Goal: Task Accomplishment & Management: Complete application form

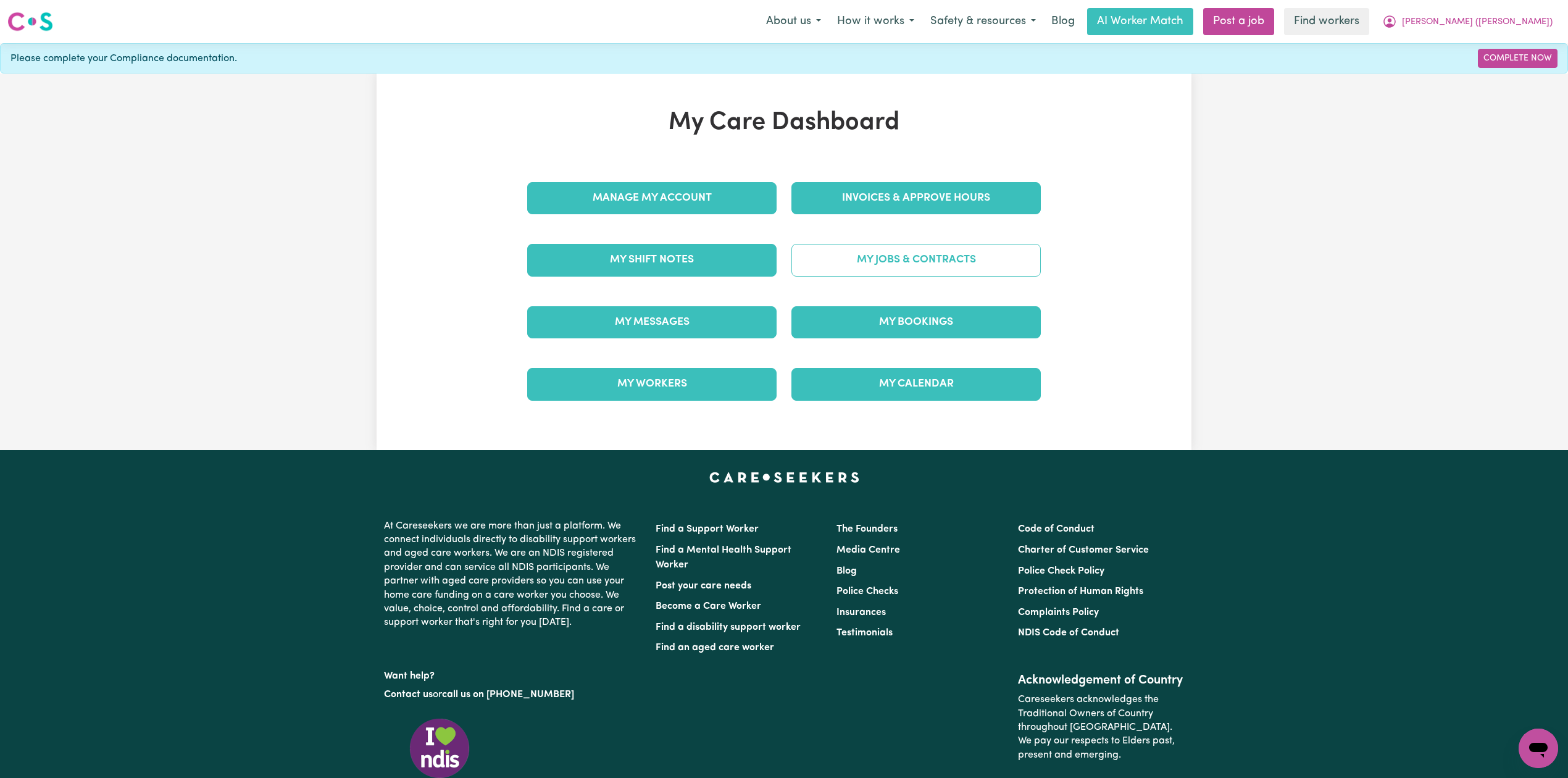
click at [895, 261] on link "My Jobs & Contracts" at bounding box center [916, 260] width 249 height 32
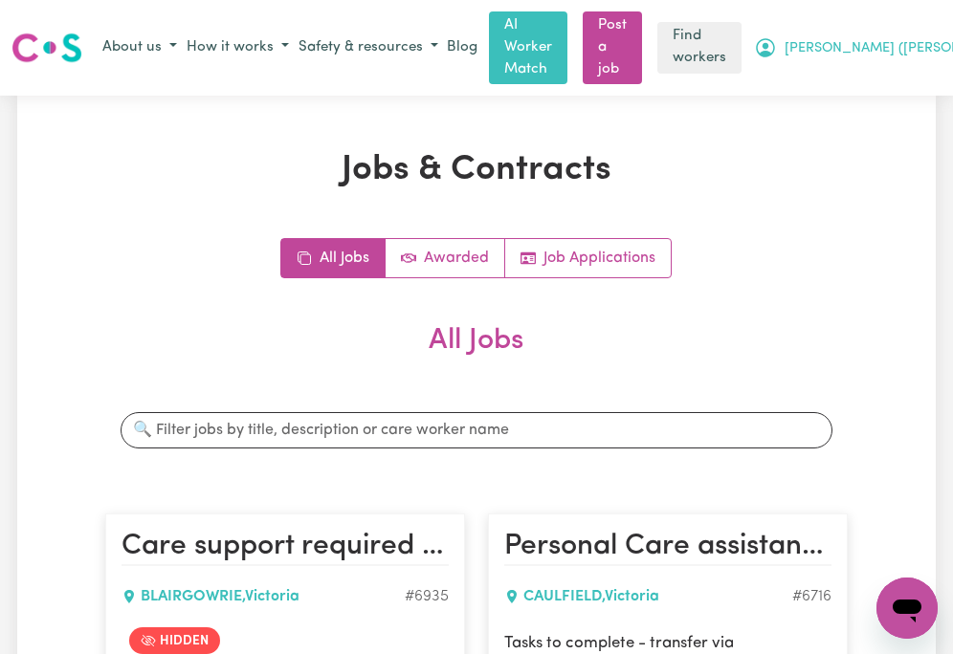
click at [897, 38] on span "[PERSON_NAME] ([PERSON_NAME])" at bounding box center [900, 48] width 233 height 21
click at [897, 123] on link "Logout" at bounding box center [946, 121] width 151 height 36
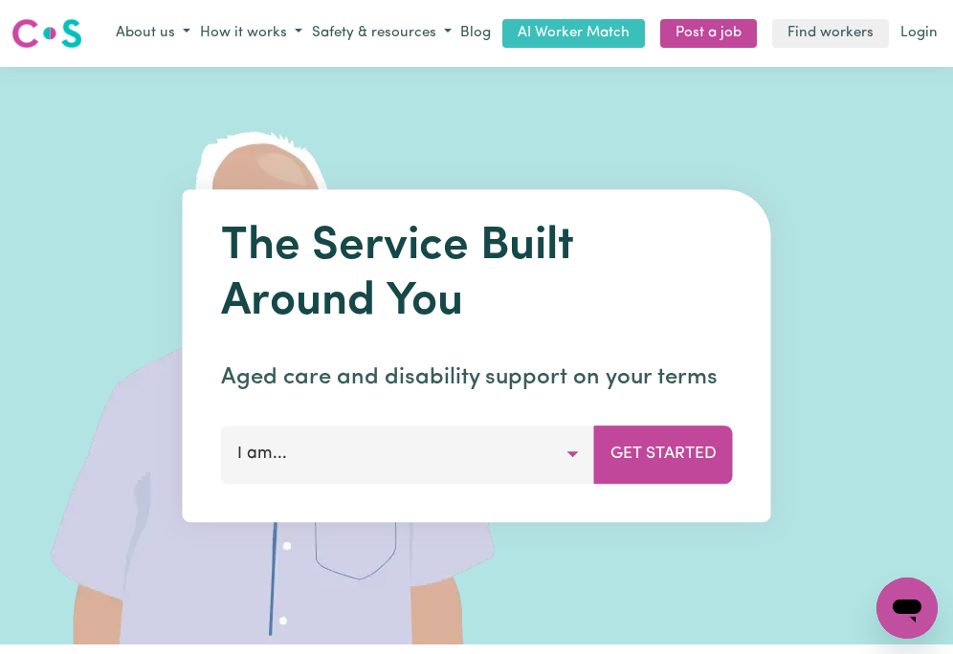
click at [697, 46] on link "Post a job" at bounding box center [708, 34] width 97 height 30
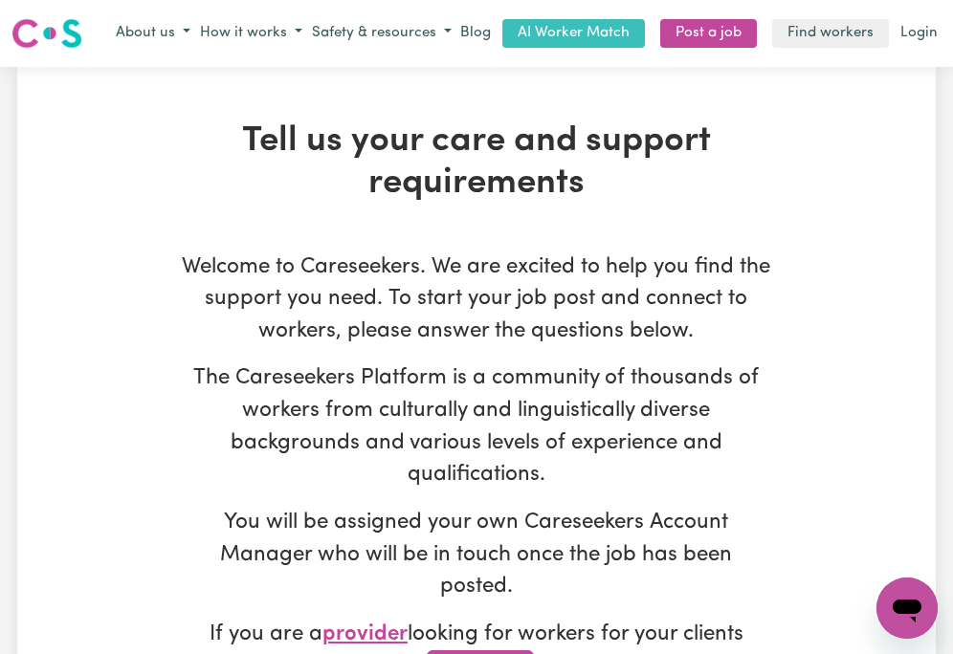
type input "onboardingcs@careseekers.com.au"
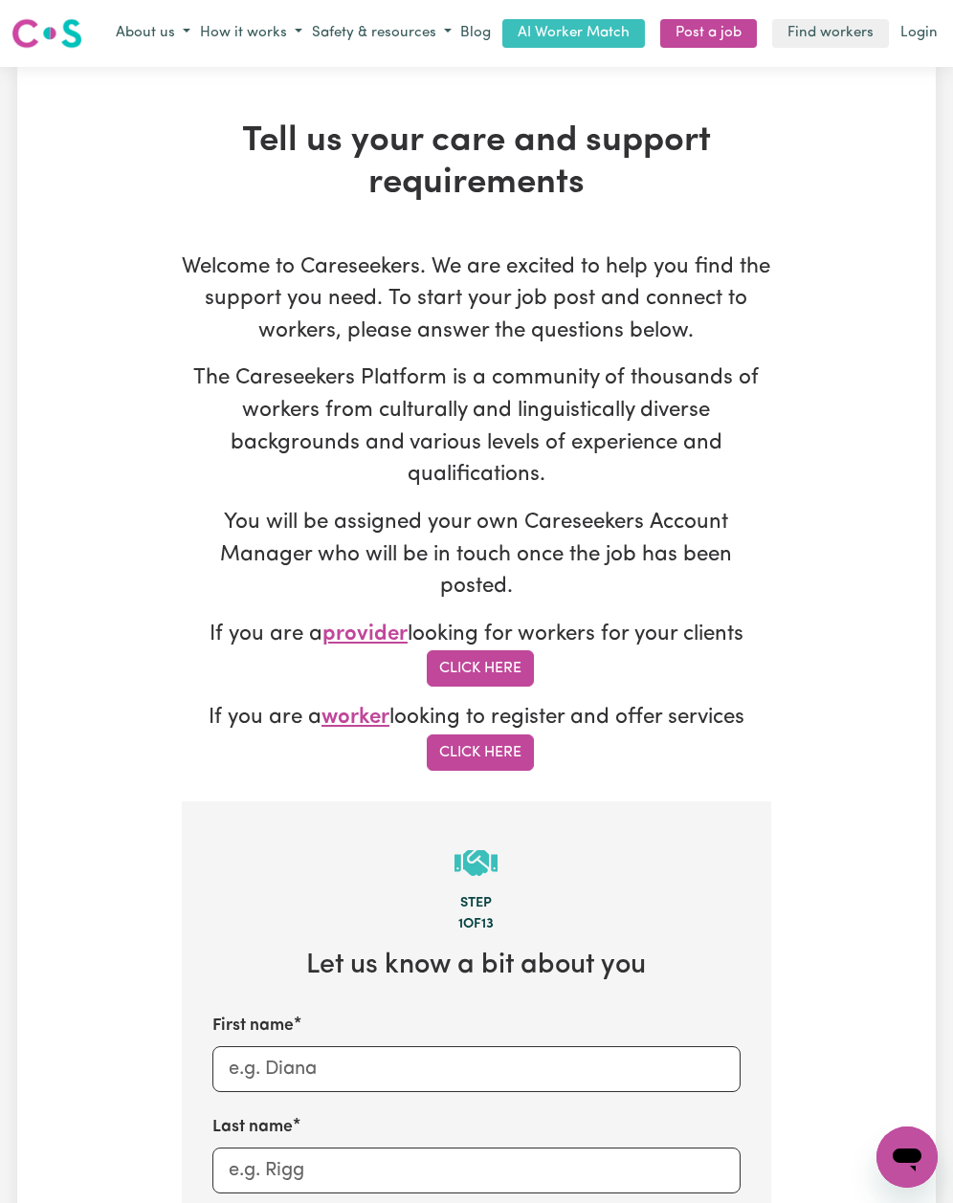
scroll to position [510, 0]
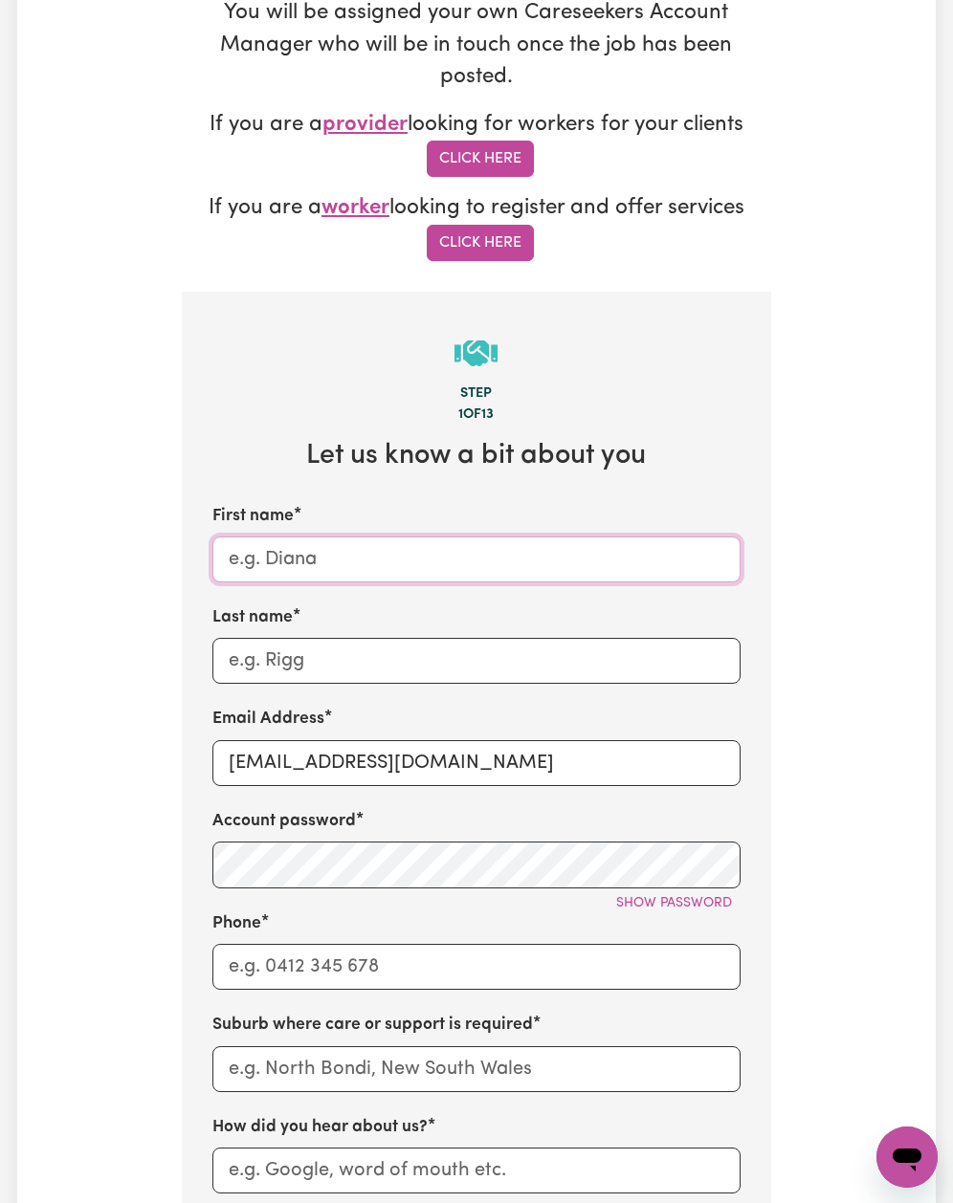
drag, startPoint x: 273, startPoint y: 532, endPoint x: 303, endPoint y: 544, distance: 33.0
click at [277, 537] on input "First name" at bounding box center [476, 560] width 528 height 46
paste input "Yvonne Brylski - MURRUMBEENA - VIC"
click at [342, 537] on input "Yvonne Brylski - MURRUMBEENA - VIC" at bounding box center [476, 560] width 528 height 46
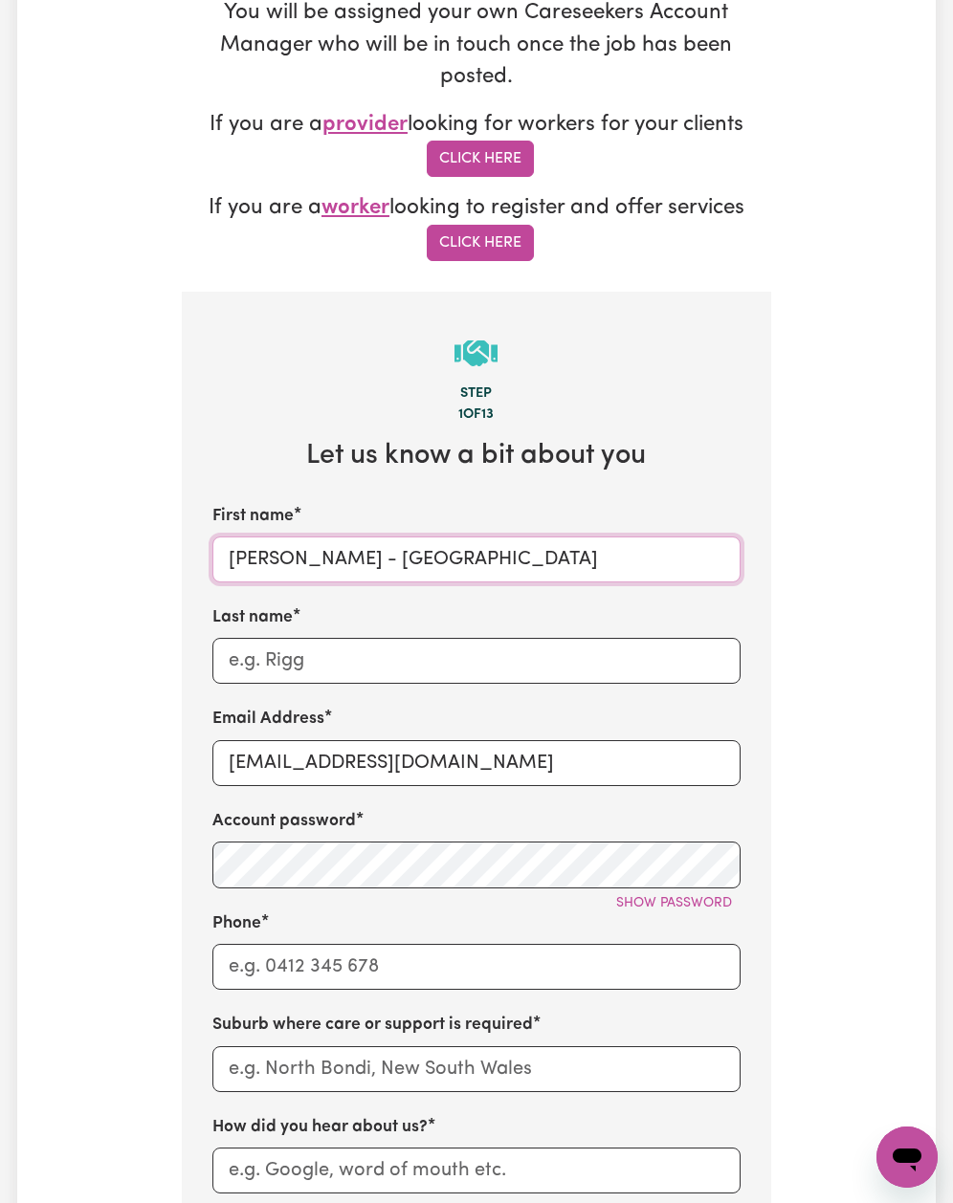
type input "Yvonne - MURRUMBEENA - VIC"
drag, startPoint x: 307, startPoint y: 631, endPoint x: 319, endPoint y: 622, distance: 14.9
click at [307, 638] on input "Last name" at bounding box center [476, 661] width 528 height 46
paste input "Brylski"
type input "Brylski"
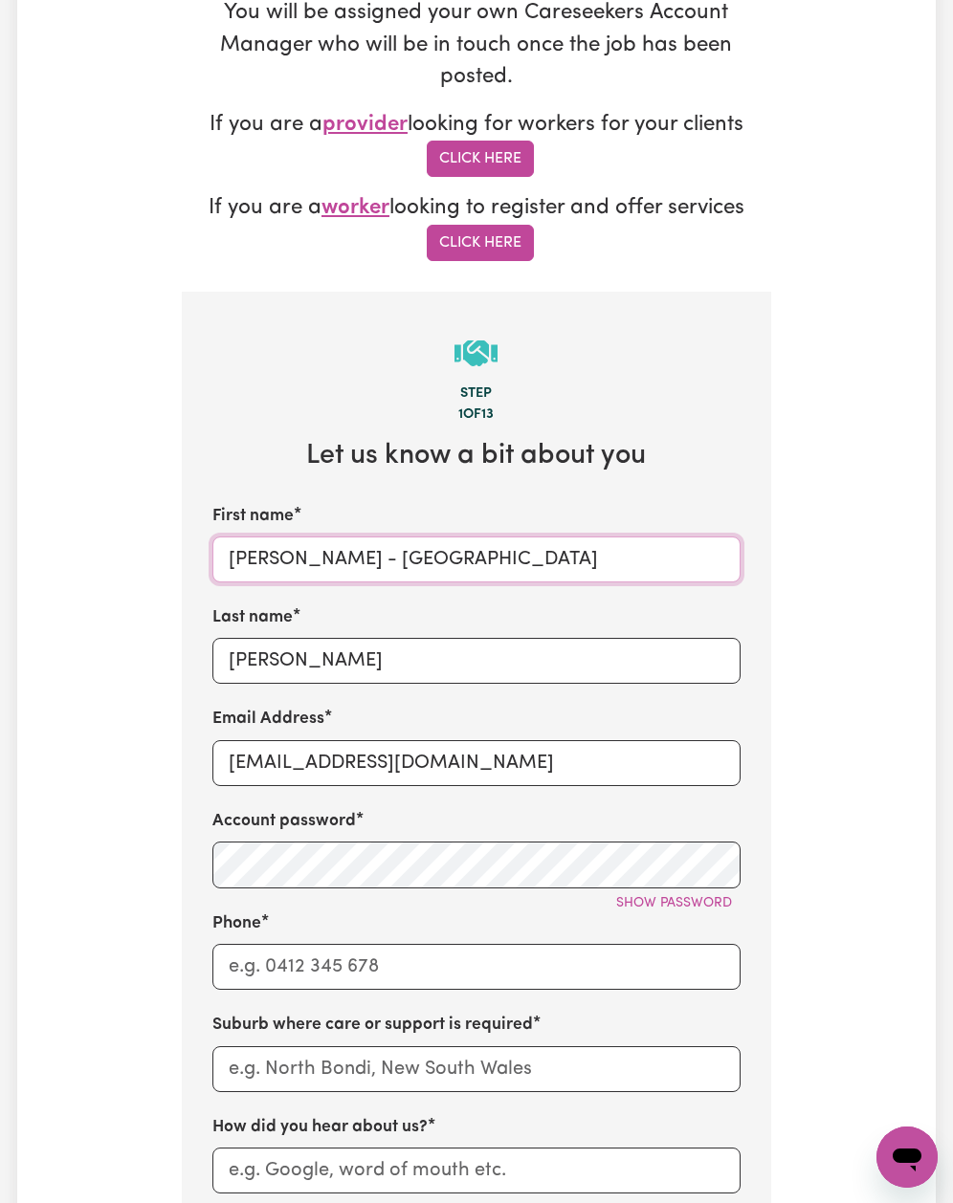
click at [338, 537] on input "Yvonne - MURRUMBEENA - VIC" at bounding box center [476, 560] width 528 height 46
click at [300, 1047] on input "text" at bounding box center [476, 1070] width 528 height 46
paste input "MURRUMBEENA"
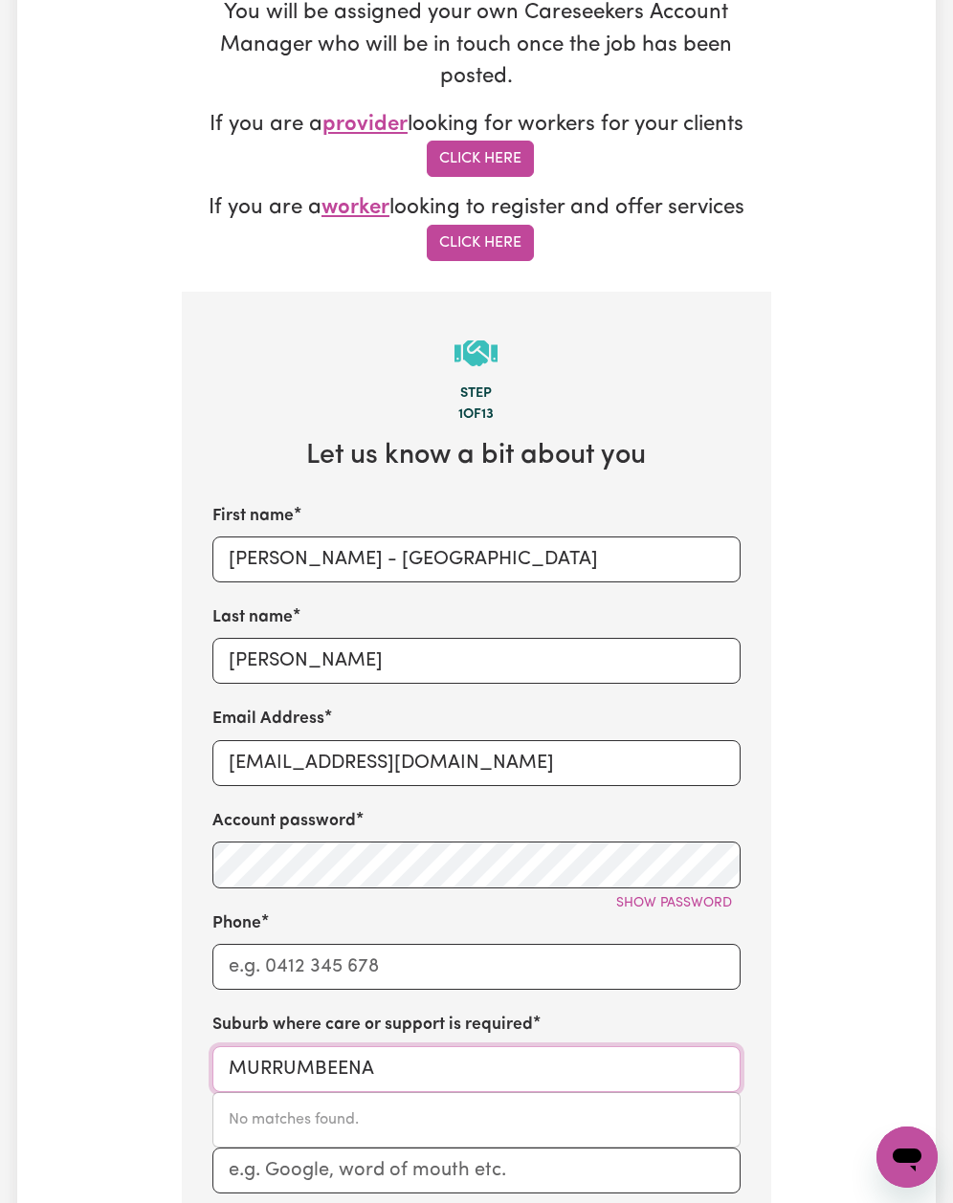
type input "MURRUMBEENA"
type input "MURRUMBEENA, Victoria, 3163"
click at [326, 1101] on link "MURRUMBEENA , Victoria, 3163" at bounding box center [476, 1120] width 526 height 38
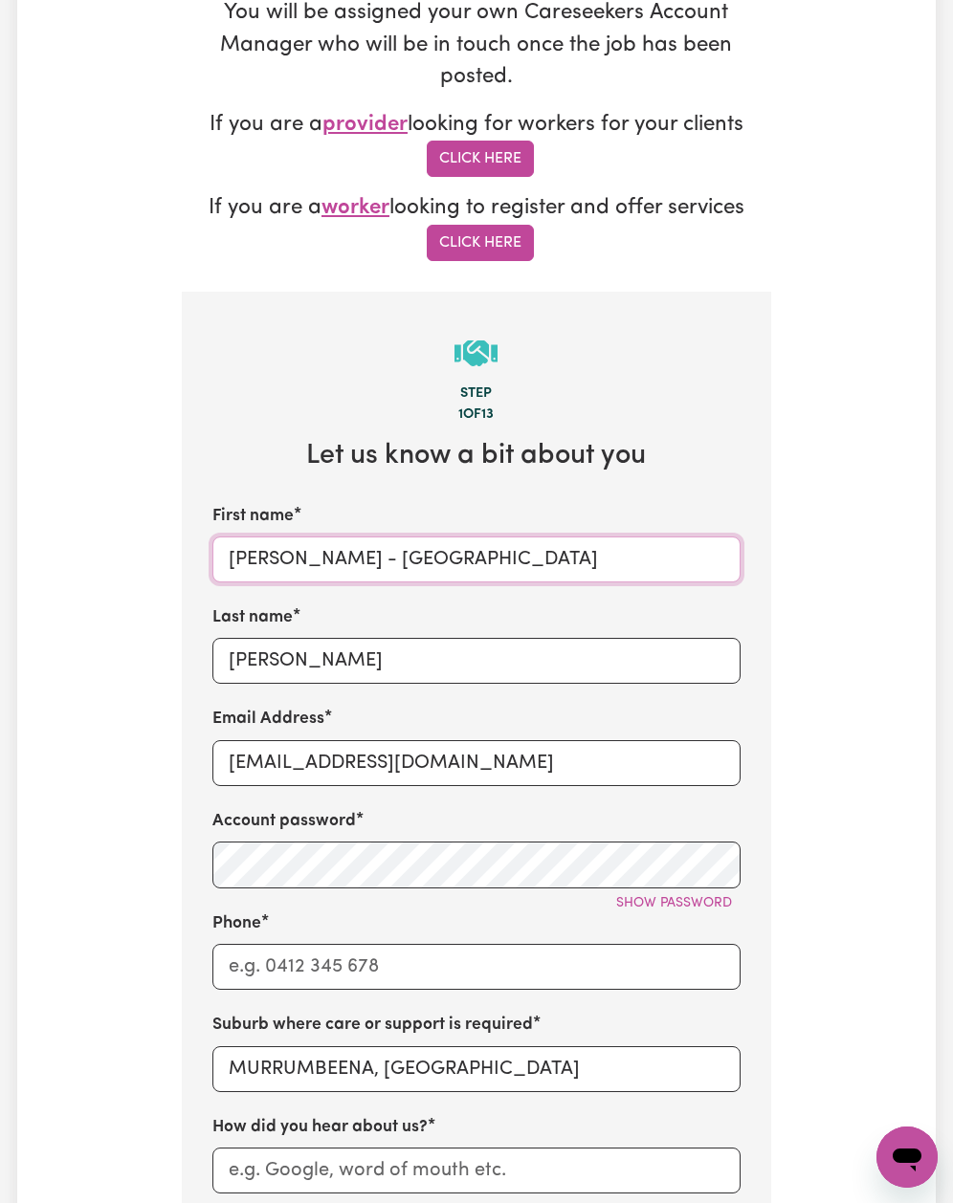
drag, startPoint x: 295, startPoint y: 530, endPoint x: 736, endPoint y: 561, distance: 442.1
click at [736, 561] on div "First name Yvonne - MURRUMBEENA - VIC Last name Brylski Email Address onboardin…" at bounding box center [476, 900] width 528 height 792
type input "Yvonne"
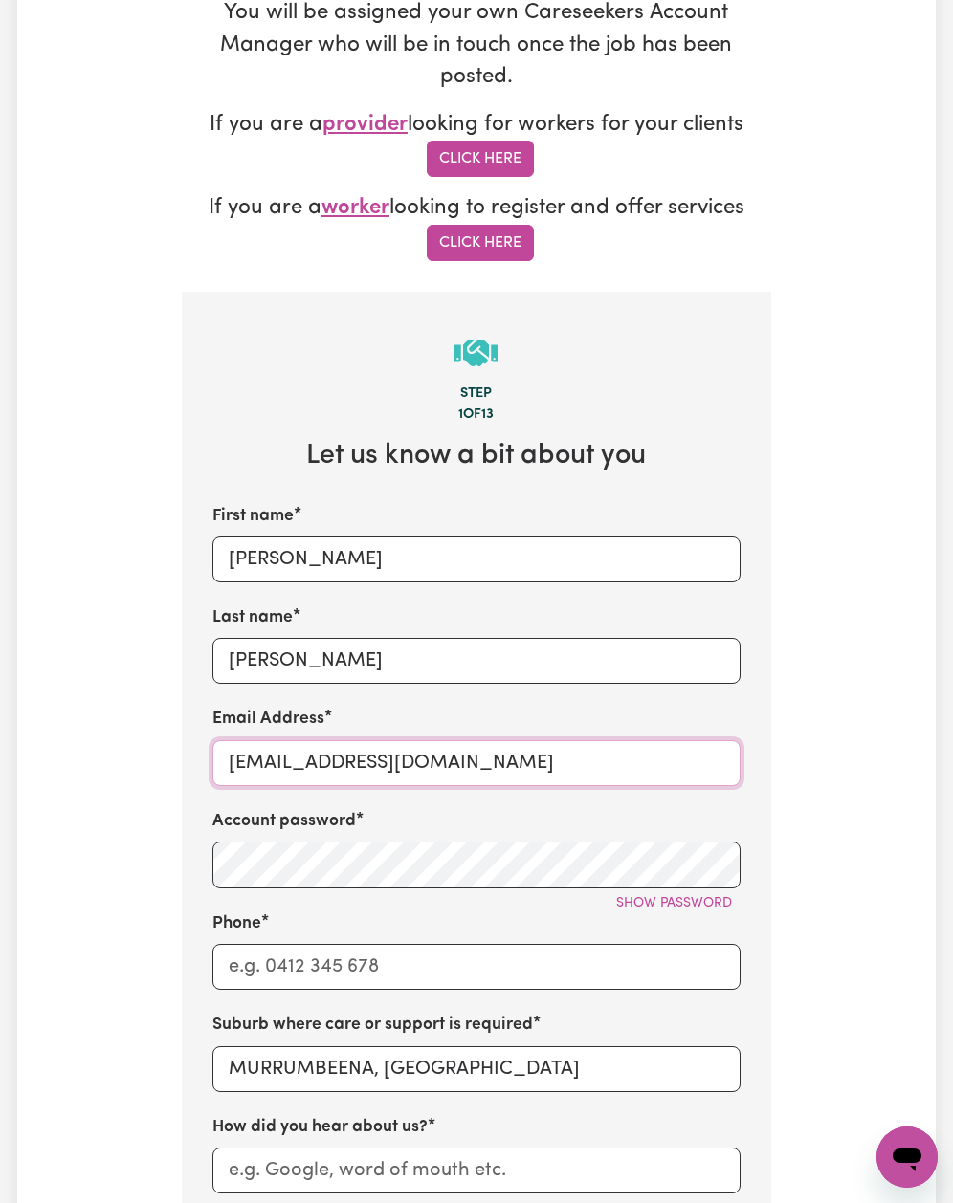
click at [250, 750] on input "onboardingcs@careseekers.com.au" at bounding box center [476, 763] width 528 height 46
paste input "YvonneBrylskiMURRUMBEENA"
type input "YvonneBrylskiMURRUMBEENA@careseekers.com.au"
click at [682, 896] on span "Show password" at bounding box center [674, 903] width 116 height 14
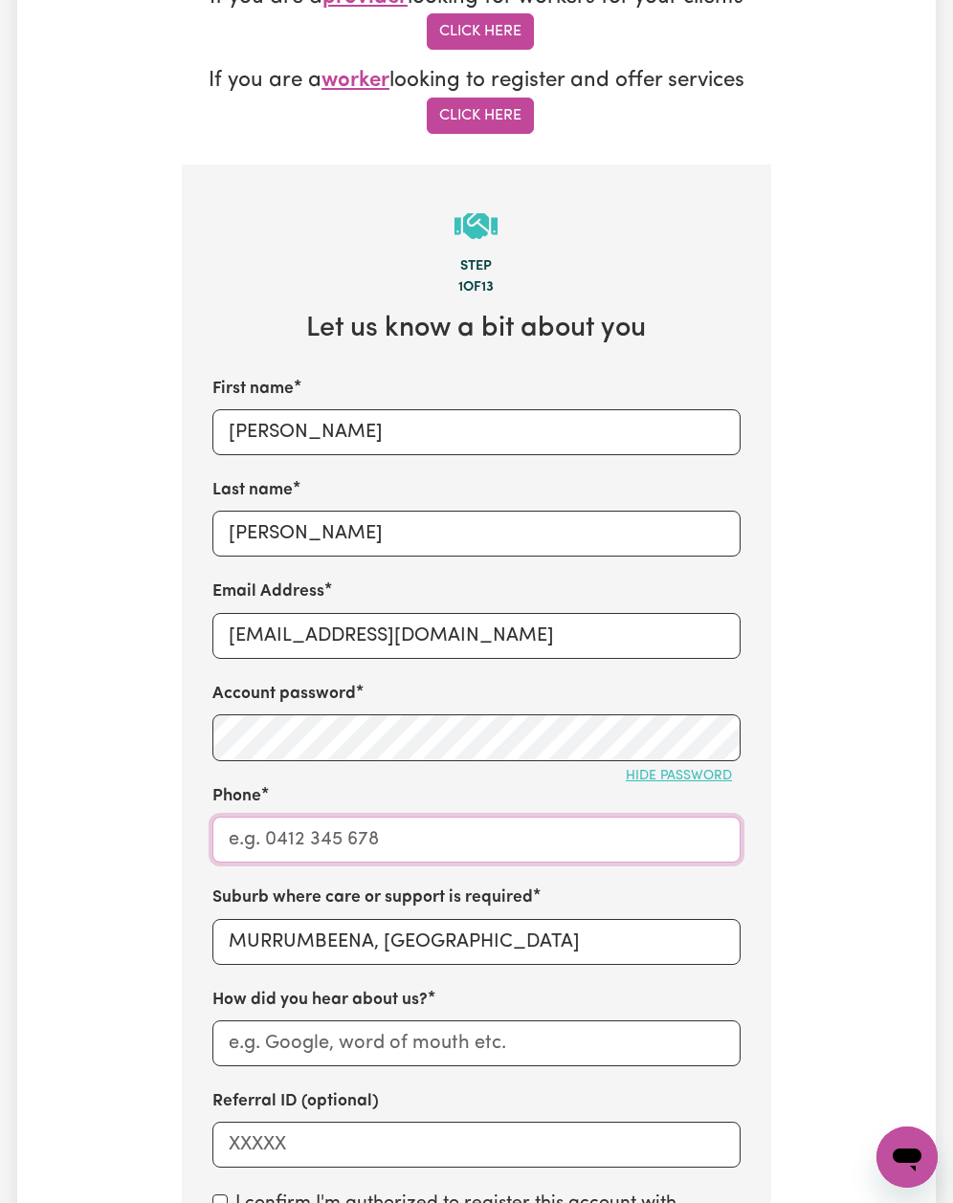
click at [283, 824] on input "Phone" at bounding box center [476, 840] width 528 height 46
type input "1300765465"
click at [274, 417] on input "Yvonne" at bounding box center [476, 432] width 528 height 46
click at [302, 533] on div "First name Yvonne Last name Brylski Email Address YvonneBrylskiMURRUMBEENA@care…" at bounding box center [476, 773] width 528 height 792
click at [323, 617] on input "YvonneBrylskiMURRUMBEENA@careseekers.com.au" at bounding box center [476, 636] width 528 height 46
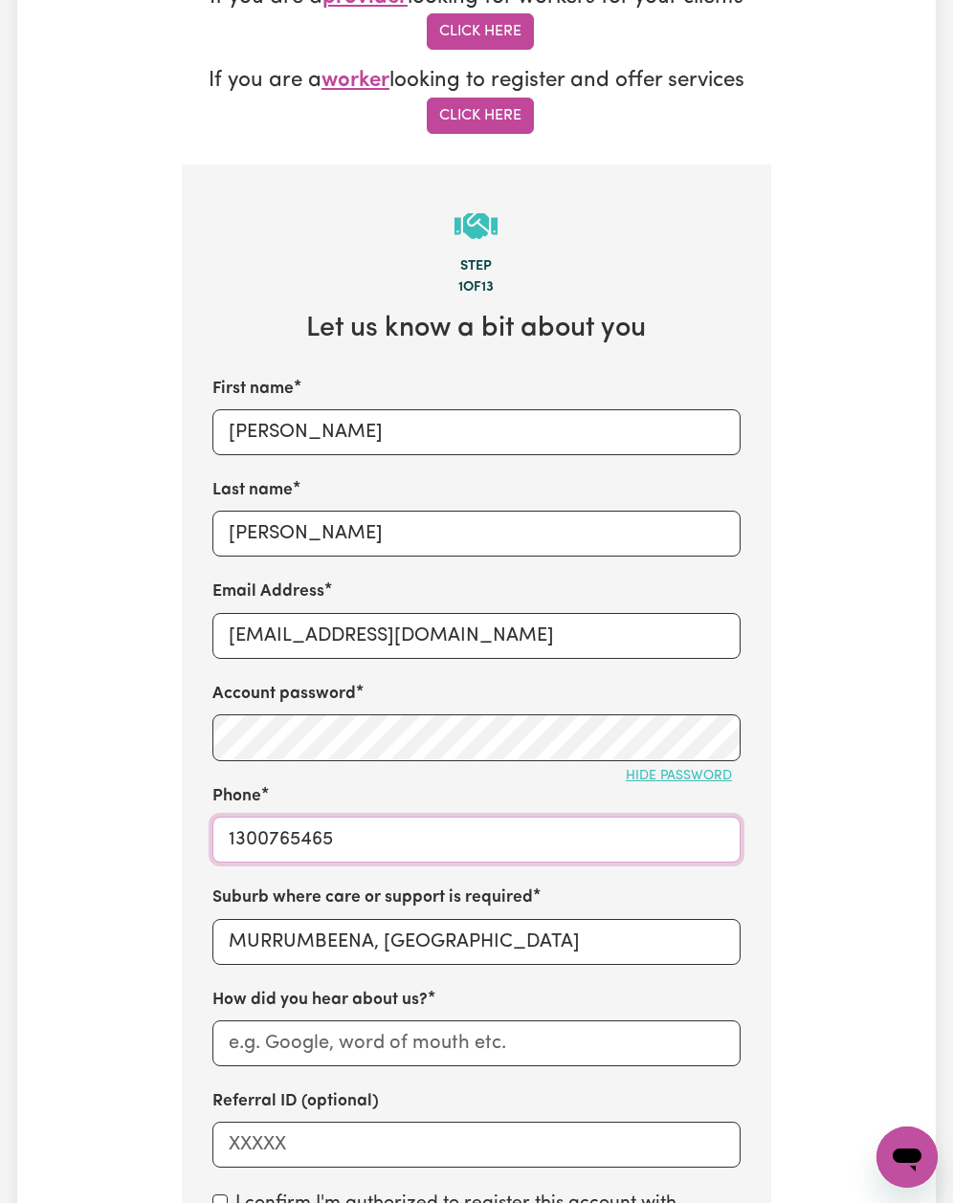
click at [291, 820] on input "1300765465" at bounding box center [476, 840] width 528 height 46
click at [311, 892] on div "Suburb where care or support is required MURRUMBEENA, Victoria" at bounding box center [476, 925] width 528 height 78
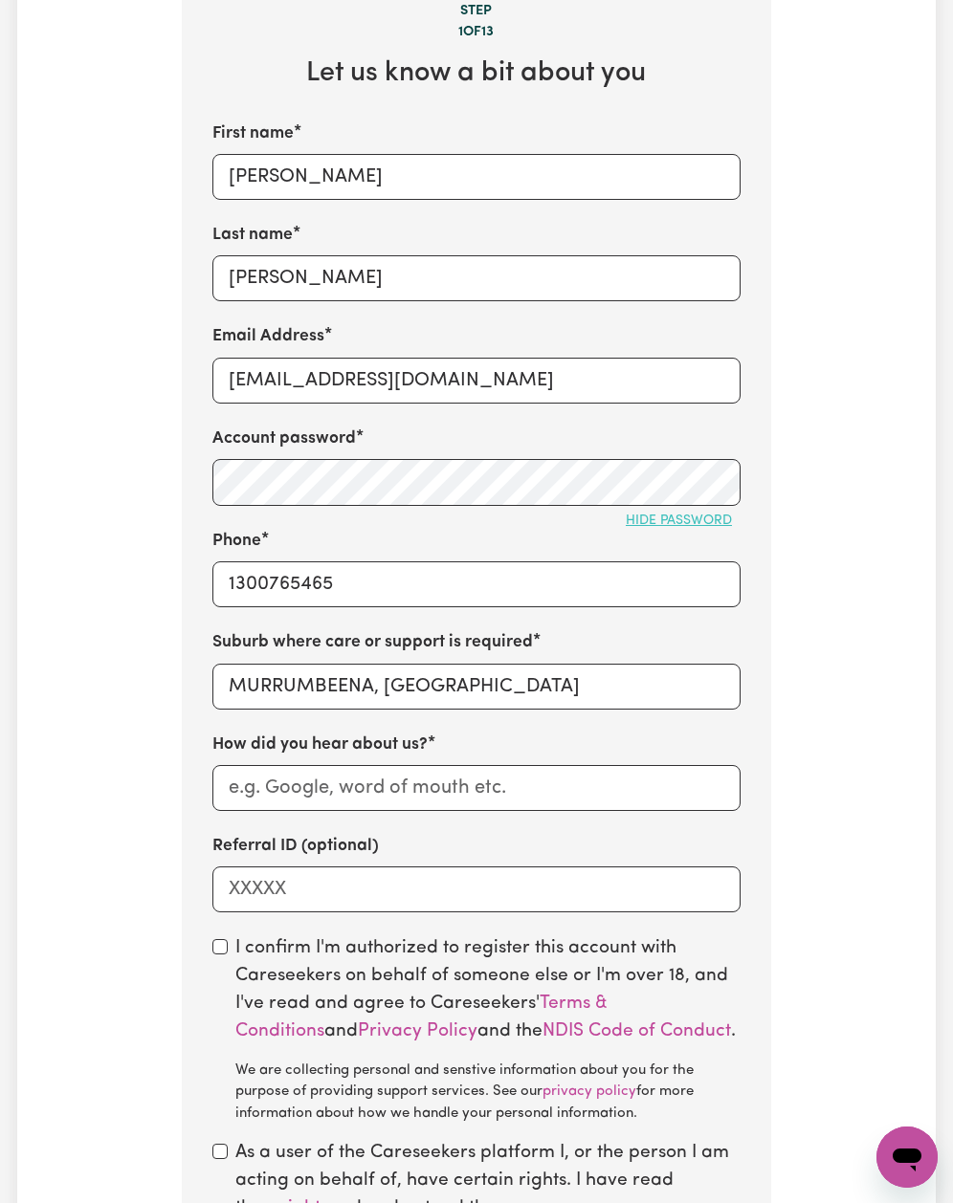
click at [242, 801] on div "First name Yvonne Last name Brylski Email Address YvonneBrylskiMURRUMBEENA@care…" at bounding box center [476, 517] width 528 height 792
click at [270, 785] on input "How did you hear about us?" at bounding box center [476, 788] width 528 height 46
type input "BDM referral"
click at [254, 192] on div "First name Yvonne Last name Brylski Email Address YvonneBrylskiMURRUMBEENA@care…" at bounding box center [476, 517] width 528 height 792
click at [260, 182] on div "First name Yvonne Last name Brylski Email Address YvonneBrylskiMURRUMBEENA@care…" at bounding box center [476, 517] width 528 height 792
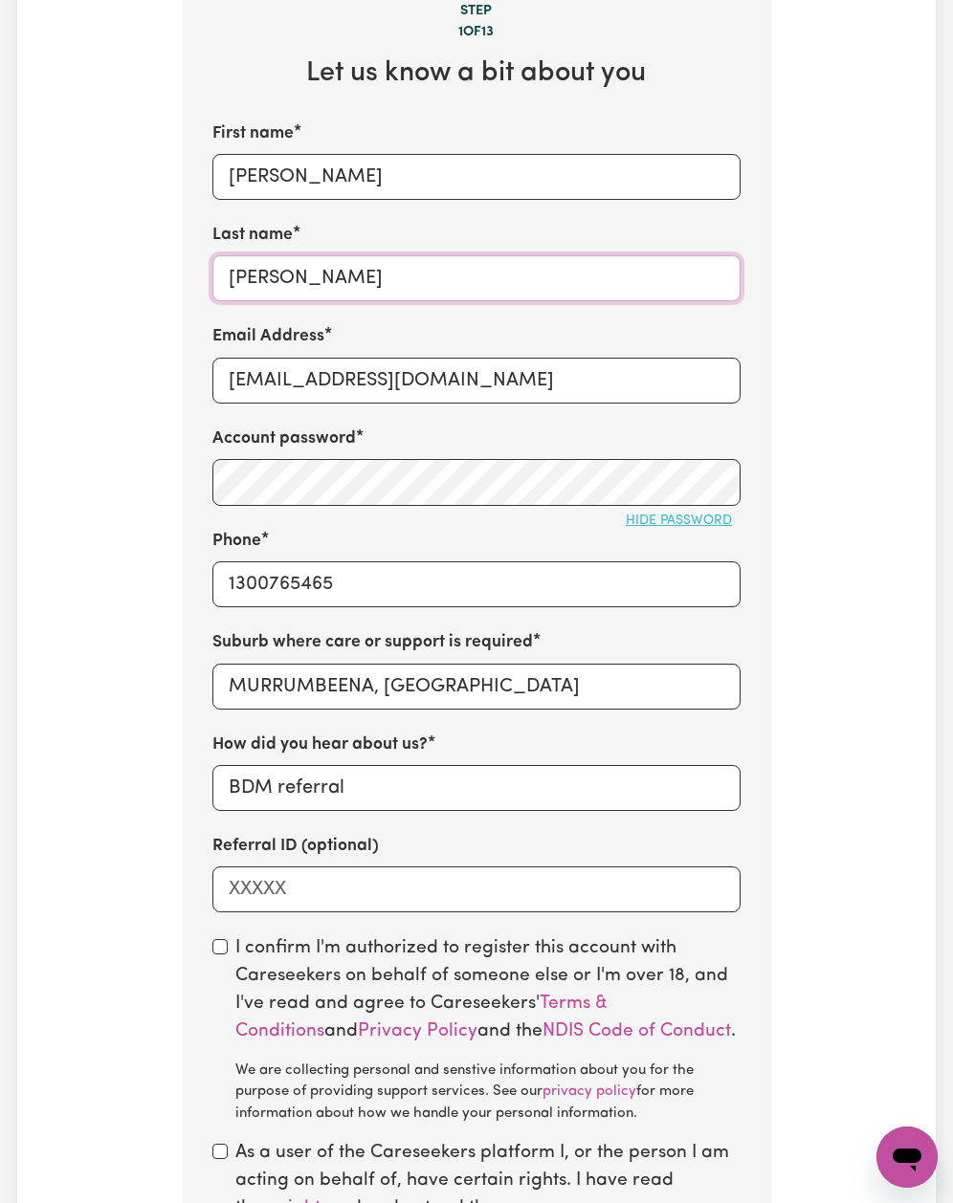
drag, startPoint x: 254, startPoint y: 234, endPoint x: 279, endPoint y: 326, distance: 95.1
click at [257, 255] on input "Brylski" at bounding box center [476, 278] width 528 height 46
click at [273, 379] on input "YvonneBrylskiMURRUMBEENA@careseekers.com.au" at bounding box center [476, 381] width 528 height 46
click at [254, 571] on input "1300765465" at bounding box center [476, 585] width 528 height 46
type input "MURRUMBEENA, Victoria, 3163"
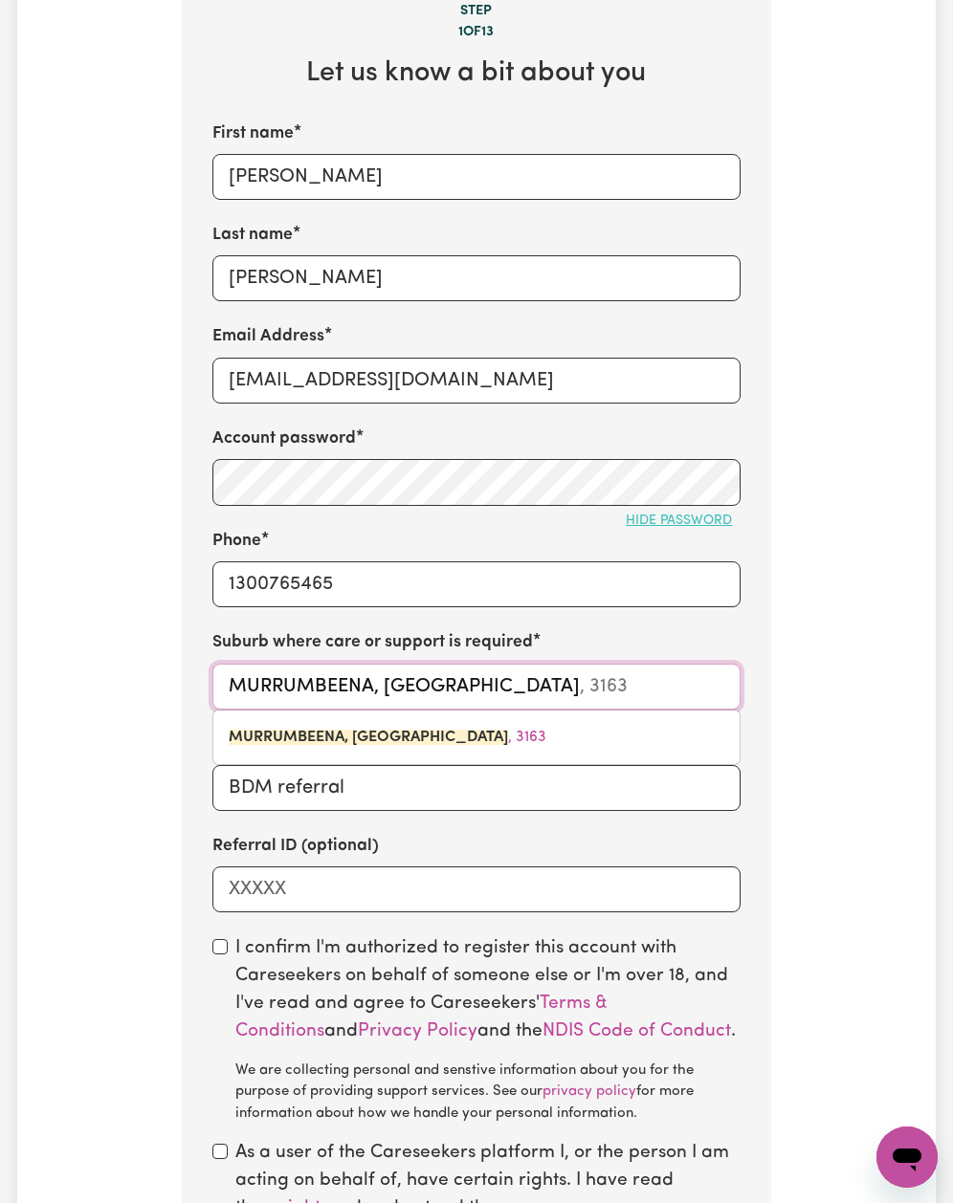
drag, startPoint x: 254, startPoint y: 648, endPoint x: 258, endPoint y: 656, distance: 9.8
click at [254, 664] on input "MURRUMBEENA, Victoria" at bounding box center [476, 687] width 528 height 46
click at [105, 750] on div "Tell us your care and support requirements Welcome to Careseekers. We are excit…" at bounding box center [476, 324] width 918 height 2193
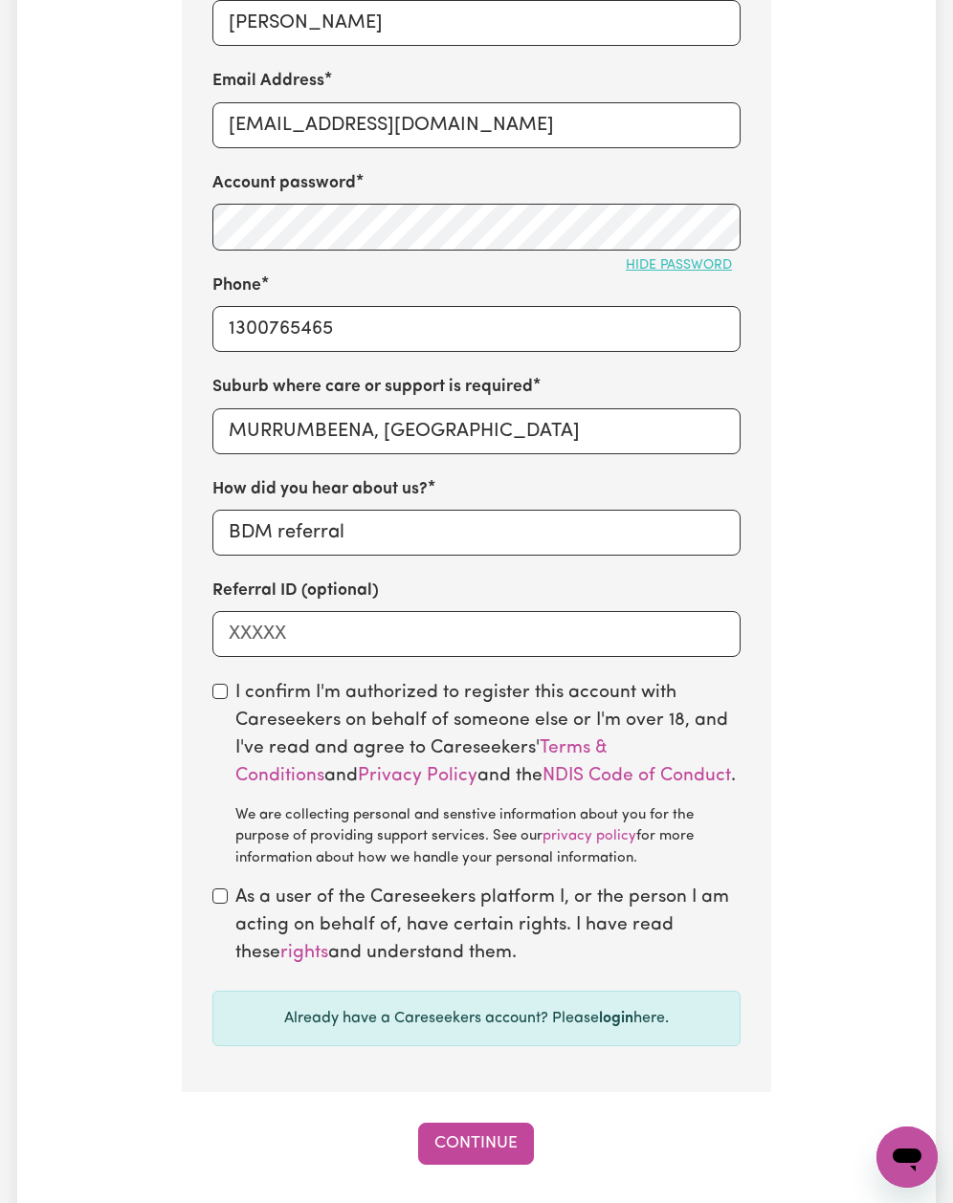
scroll to position [1275, 0]
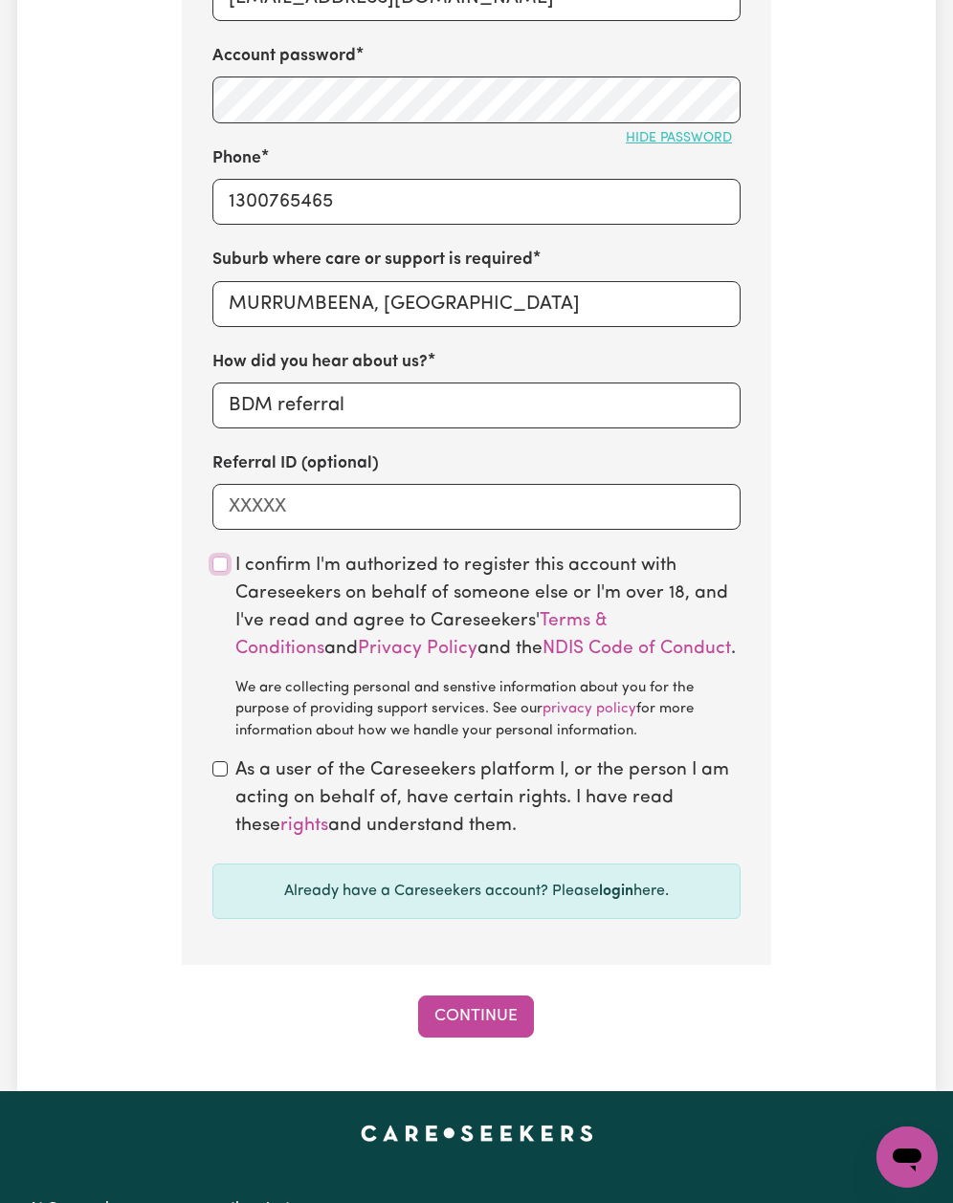
click at [214, 557] on input "checkbox" at bounding box center [219, 564] width 15 height 15
checkbox input "true"
click at [224, 785] on div "As a user of the Careseekers platform I, or the person I am acting on behalf of…" at bounding box center [476, 799] width 528 height 82
drag, startPoint x: 220, startPoint y: 761, endPoint x: 220, endPoint y: 779, distance: 17.2
click at [220, 760] on section "Step 1 of 13 Let us know a bit about you First name Yvonne Last name Brylski Em…" at bounding box center [476, 245] width 589 height 1439
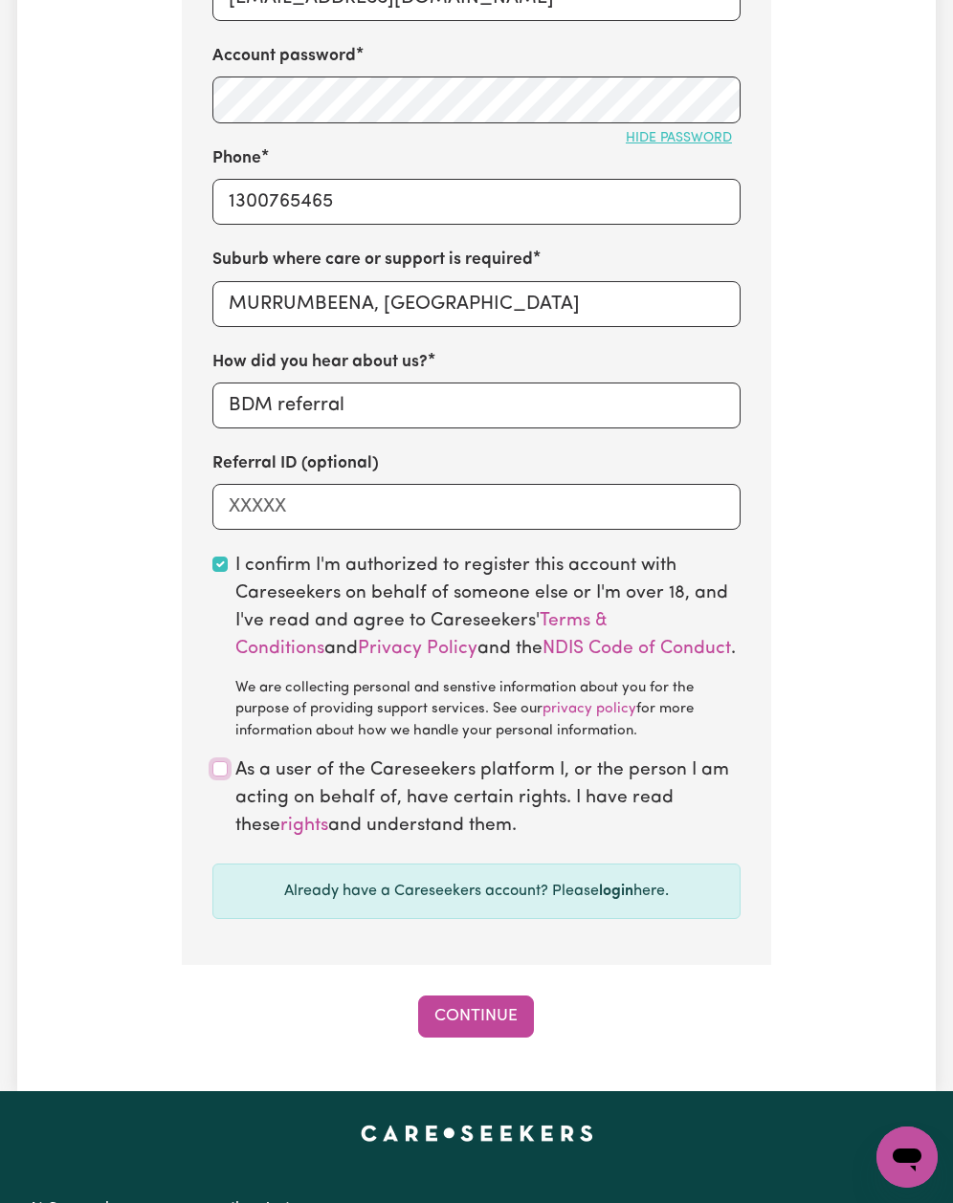
click at [220, 777] on input "checkbox" at bounding box center [219, 768] width 15 height 15
checkbox input "true"
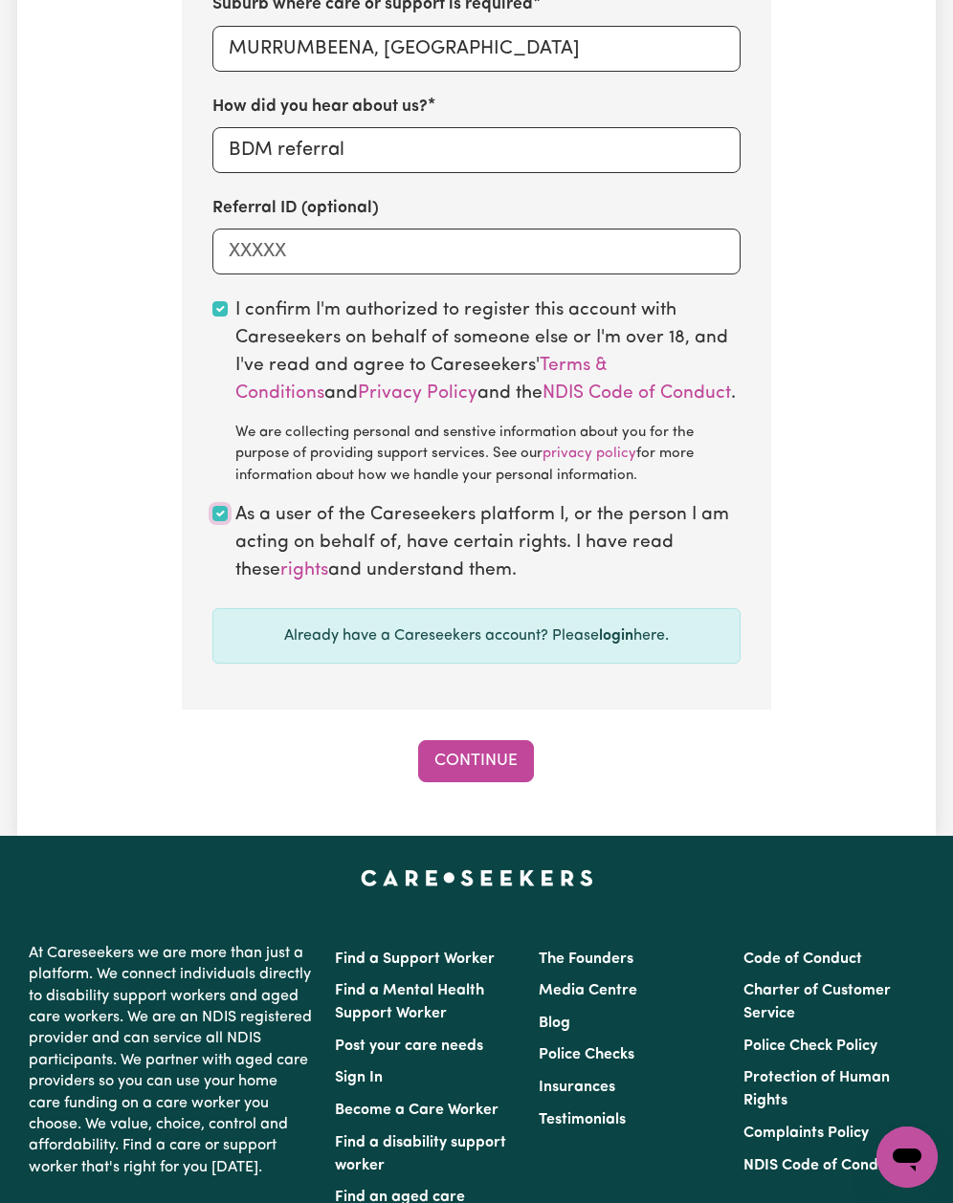
scroll to position [893, 0]
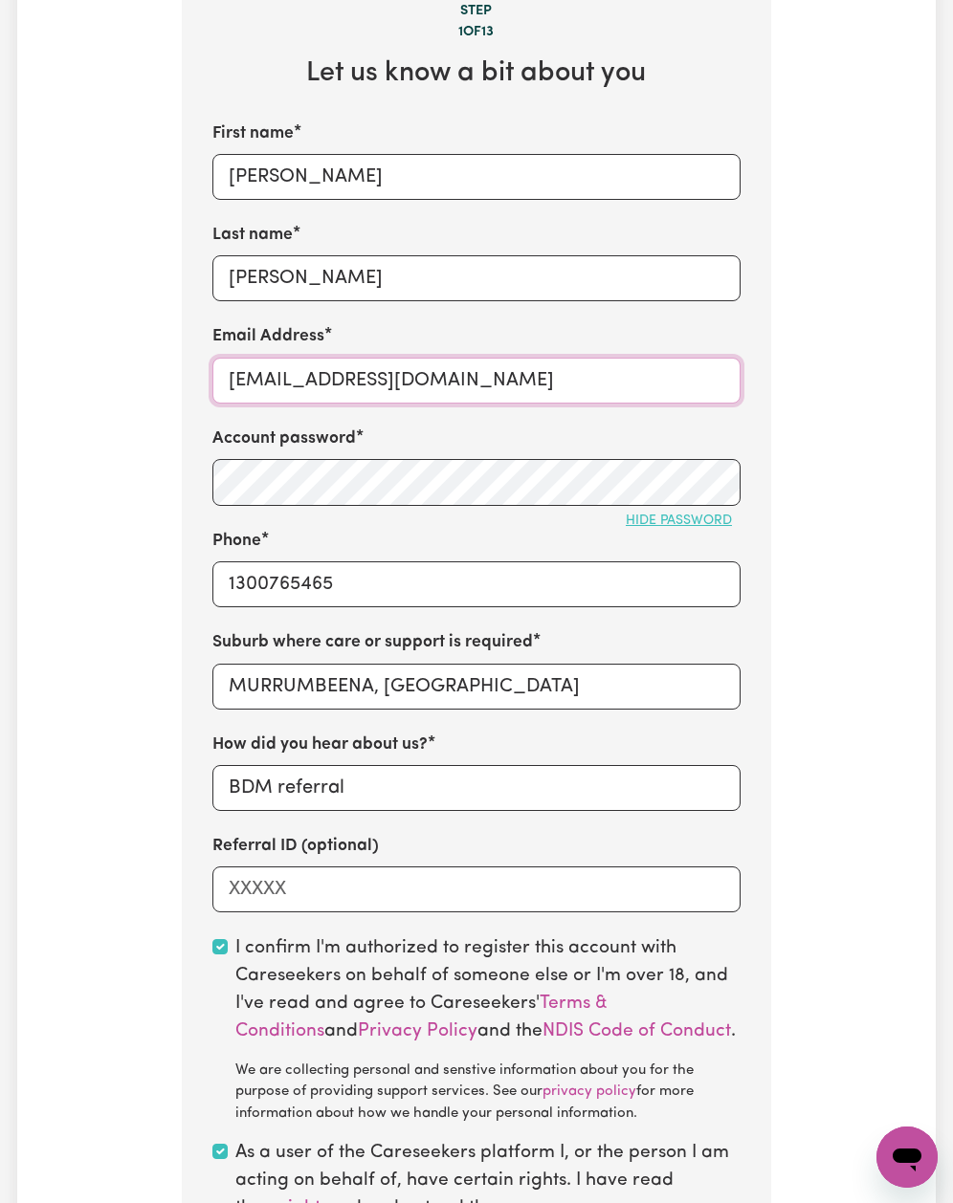
click at [350, 376] on input "YvonneBrylskiMURRUMBEENA@careseekers.com.au" at bounding box center [476, 381] width 528 height 46
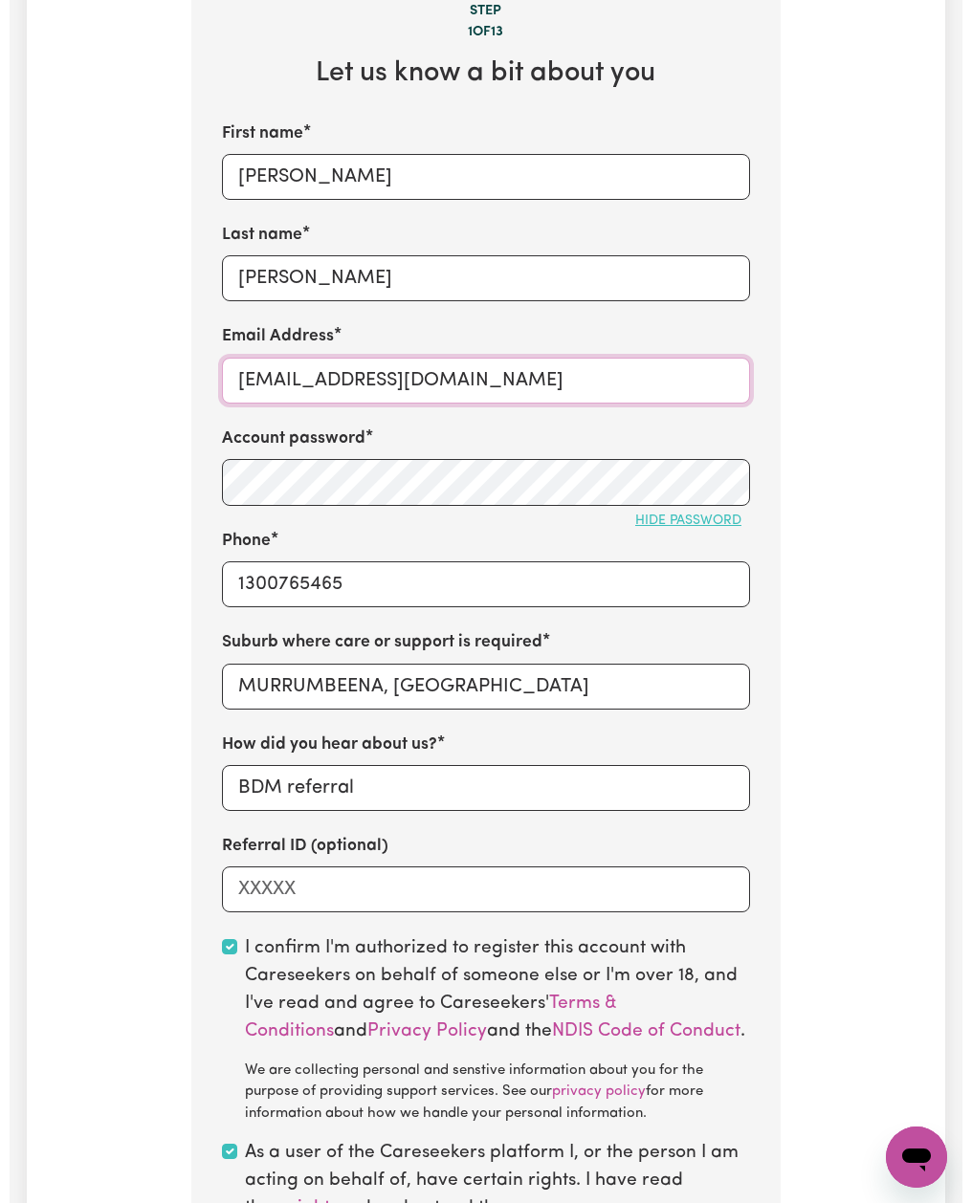
scroll to position [1402, 0]
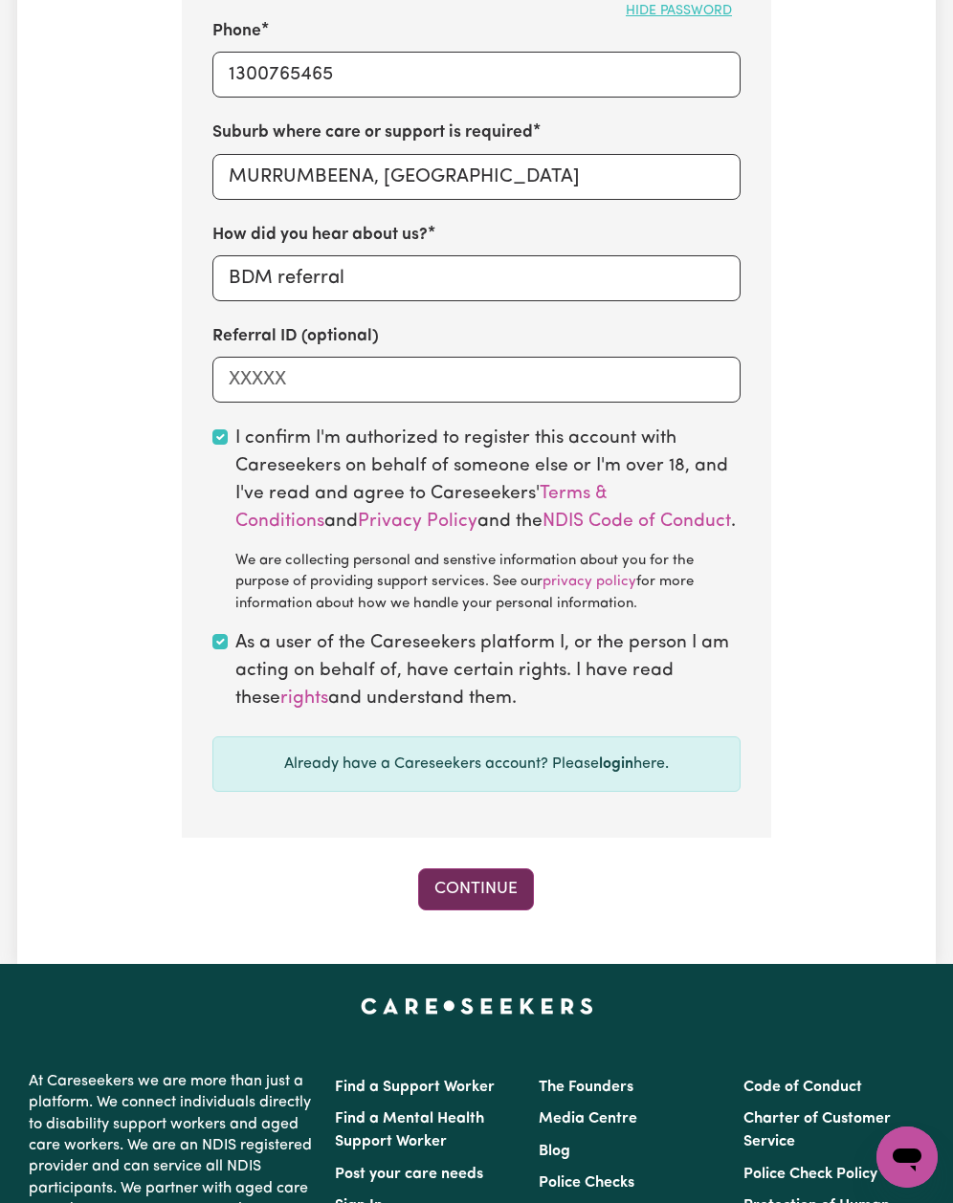
click at [438, 892] on button "Continue" at bounding box center [476, 890] width 116 height 42
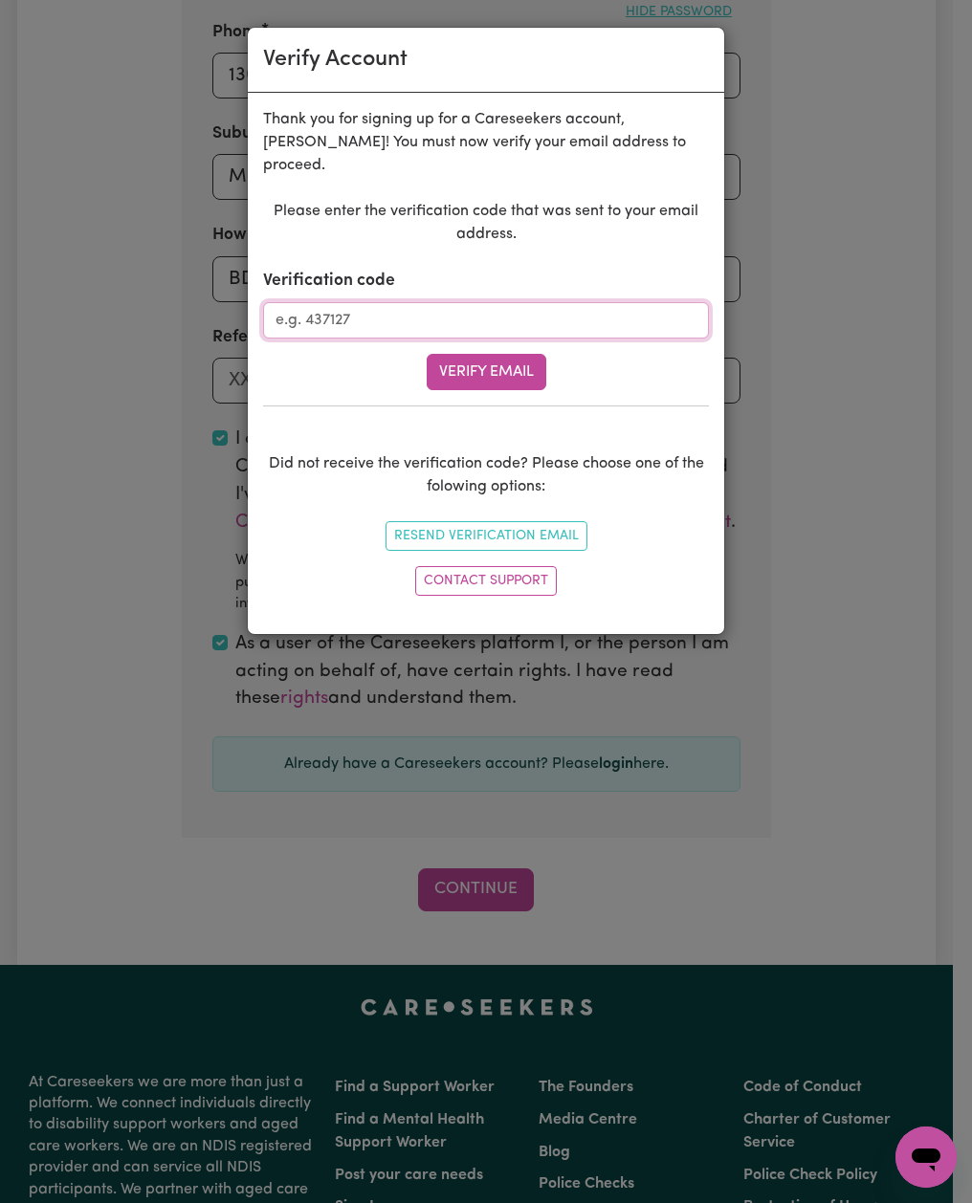
click at [425, 302] on input "Verification code" at bounding box center [486, 320] width 446 height 36
paste input "728983"
type input "728983"
click at [453, 354] on button "Verify Email" at bounding box center [487, 372] width 120 height 36
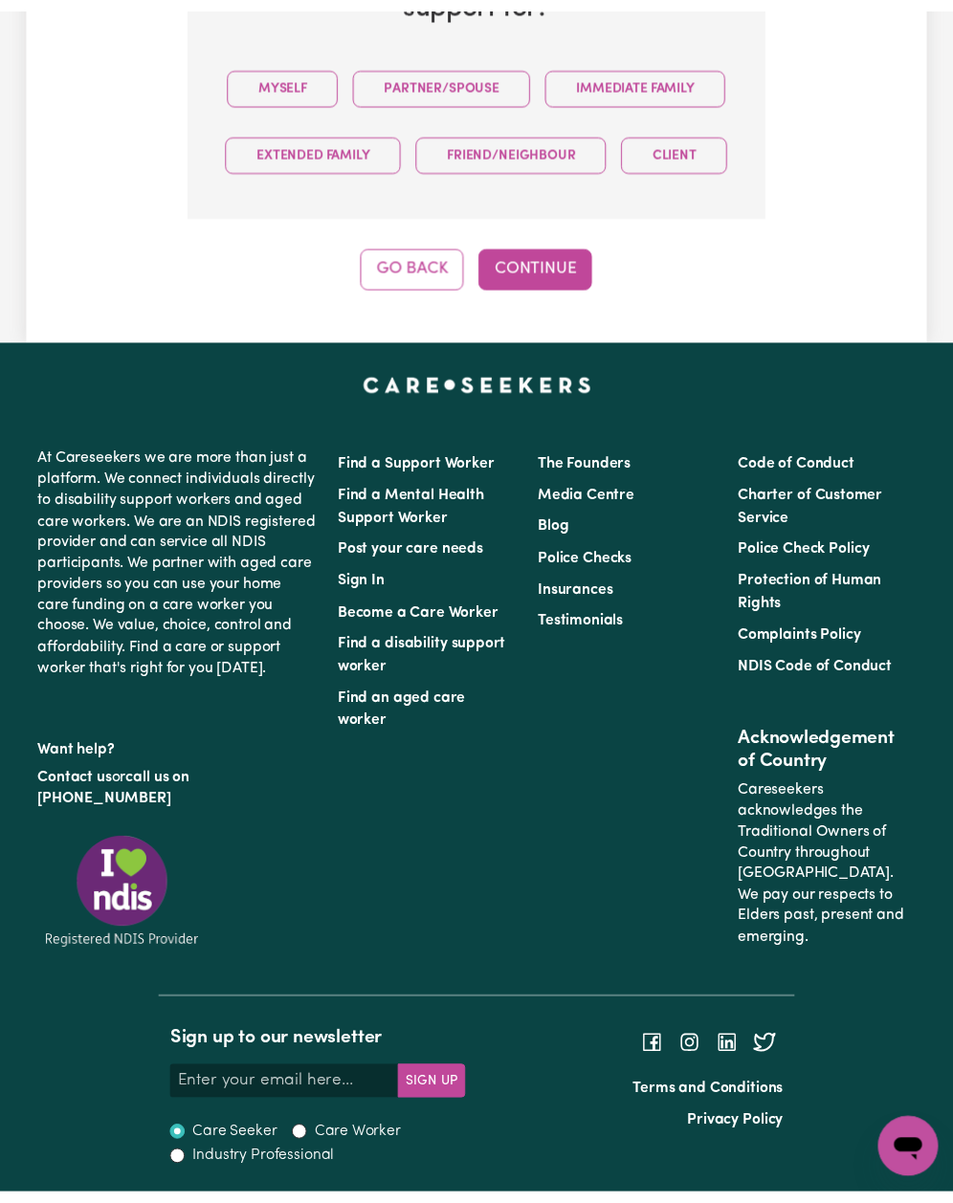
scroll to position [774, 0]
